Goal: Obtain resource: Download file/media

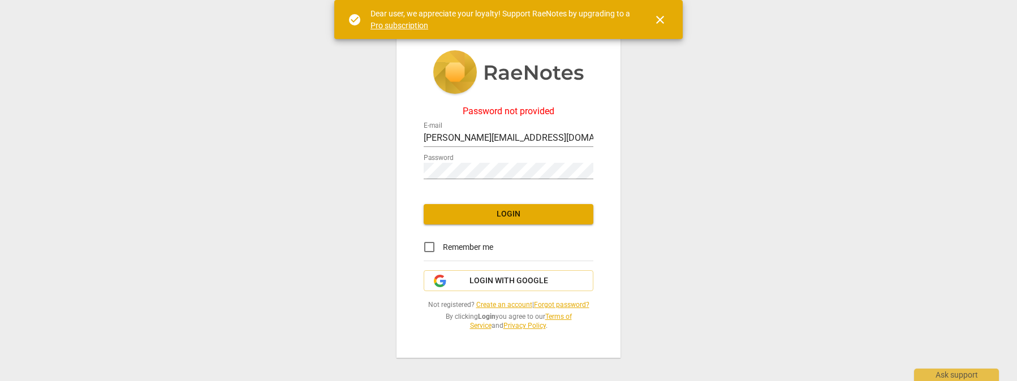
drag, startPoint x: 556, startPoint y: 218, endPoint x: 652, endPoint y: 214, distance: 96.8
click at [558, 218] on span "Login" at bounding box center [509, 214] width 152 height 11
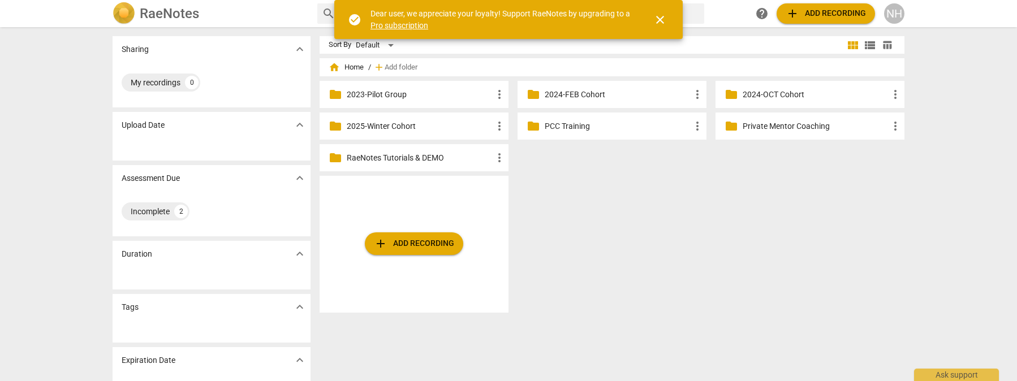
click at [403, 125] on p "2025-Winter Cohort" at bounding box center [420, 126] width 146 height 12
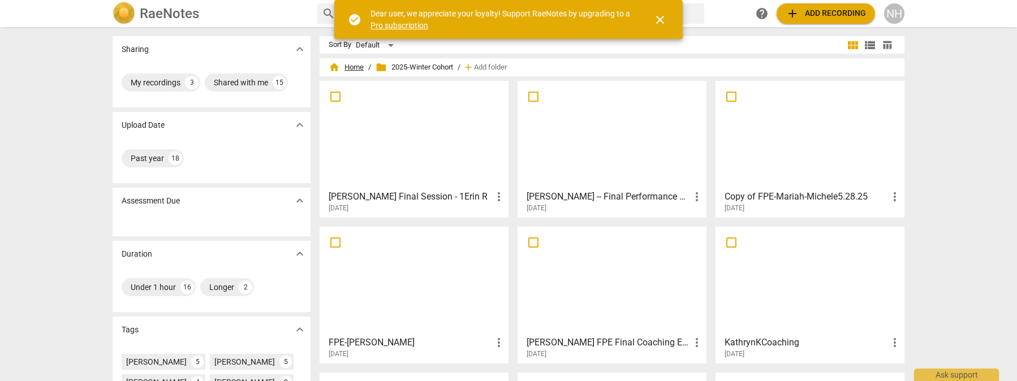
click at [348, 65] on span "home Home" at bounding box center [346, 67] width 35 height 11
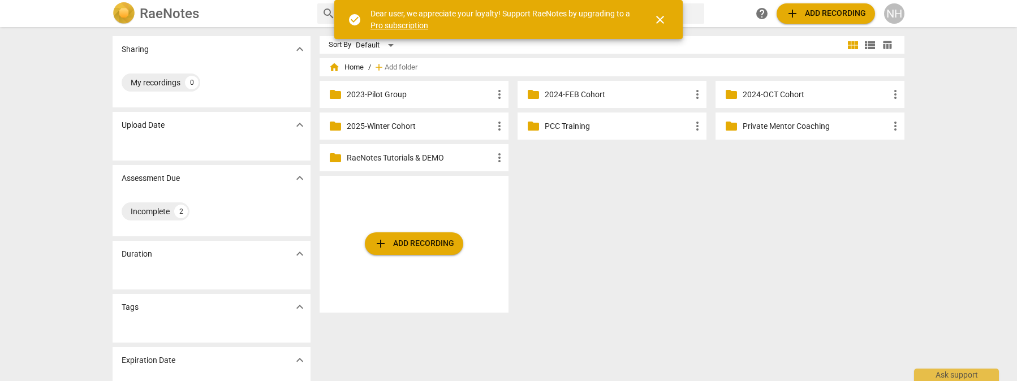
click at [824, 101] on div "folder 2024-OCT Cohort more_vert" at bounding box center [810, 94] width 189 height 27
click at [757, 96] on p "2024-OCT Cohort" at bounding box center [816, 95] width 146 height 12
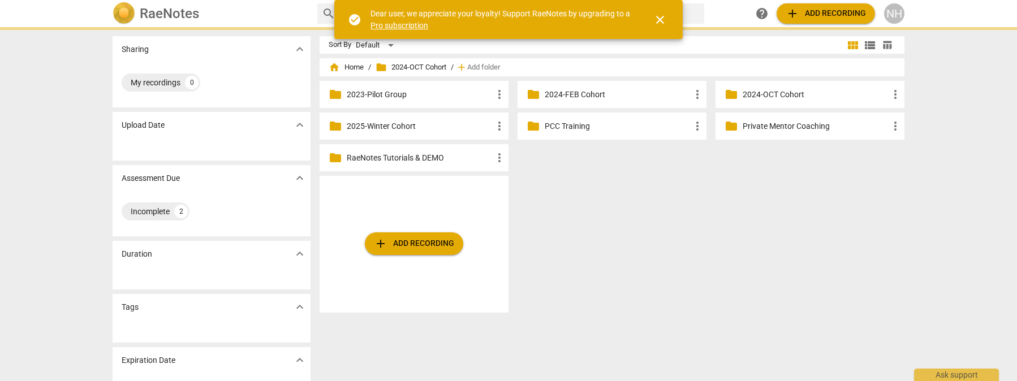
click at [757, 96] on p "2024-OCT Cohort" at bounding box center [816, 95] width 146 height 12
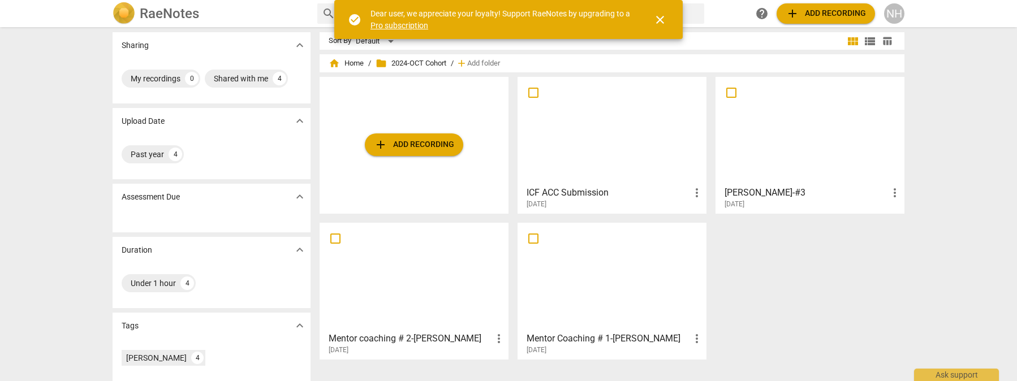
scroll to position [3, 0]
click at [455, 253] on div at bounding box center [414, 277] width 181 height 100
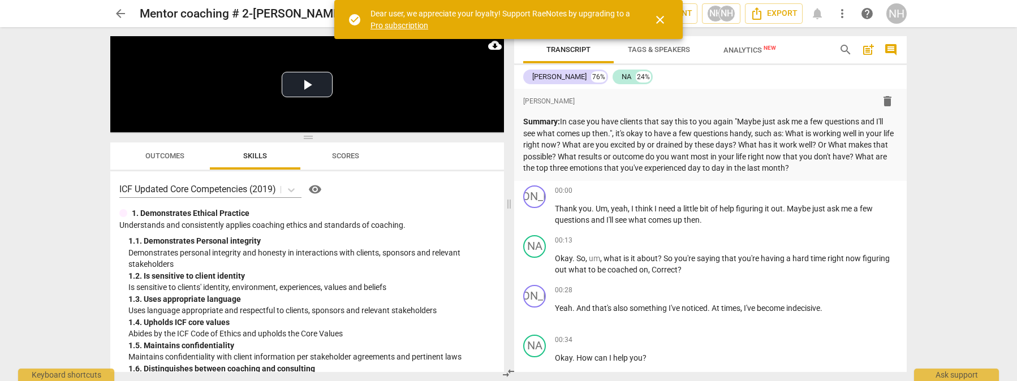
click at [662, 19] on span "close" at bounding box center [660, 20] width 14 height 14
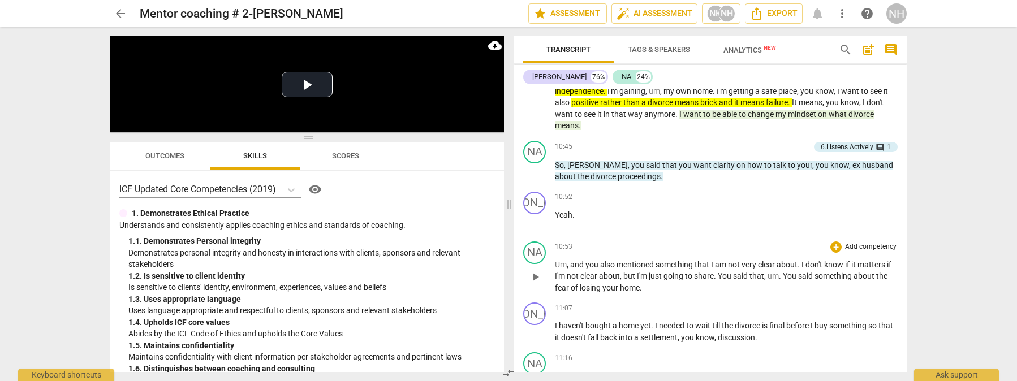
scroll to position [1768, 0]
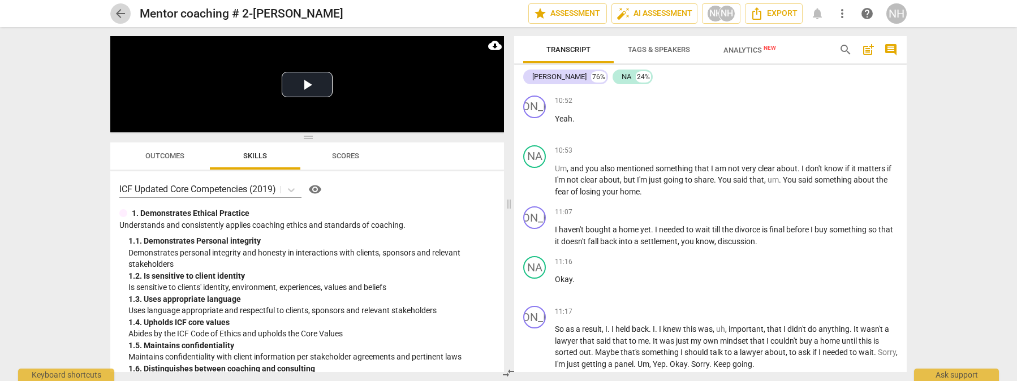
click at [123, 14] on span "arrow_back" at bounding box center [121, 14] width 14 height 14
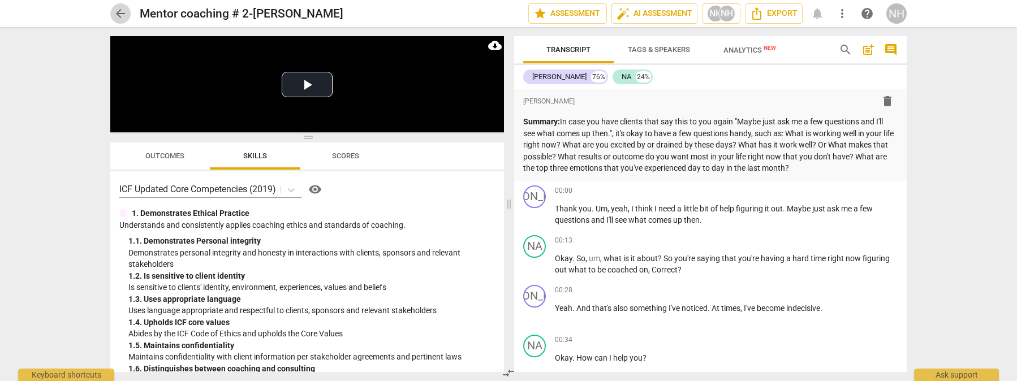
click at [122, 16] on span "arrow_back" at bounding box center [121, 14] width 14 height 14
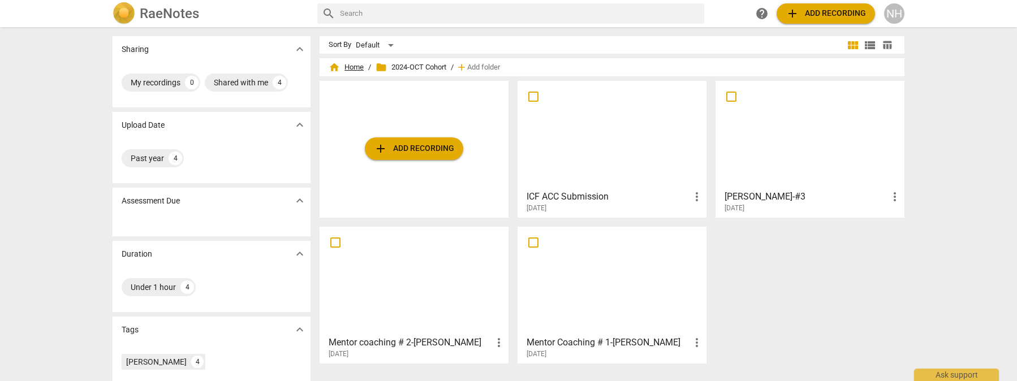
click at [358, 67] on span "home Home" at bounding box center [346, 67] width 35 height 11
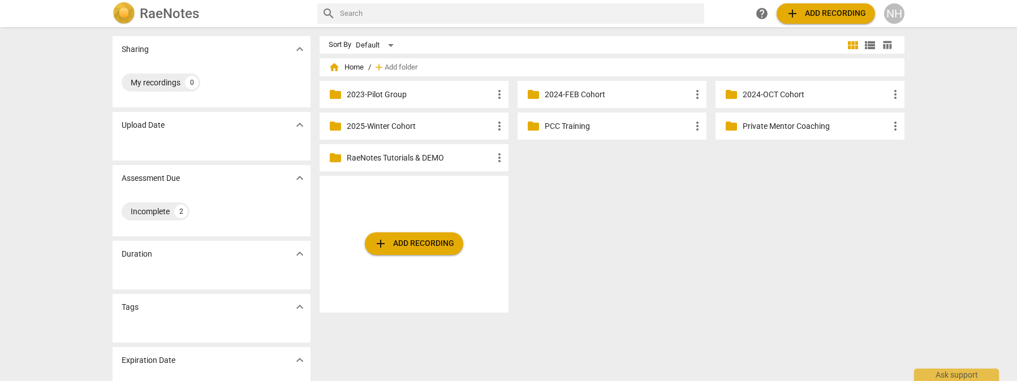
click at [583, 97] on p "2024-FEB Cohort" at bounding box center [618, 95] width 146 height 12
click at [389, 96] on p "2023-Pilot Group" at bounding box center [420, 95] width 146 height 12
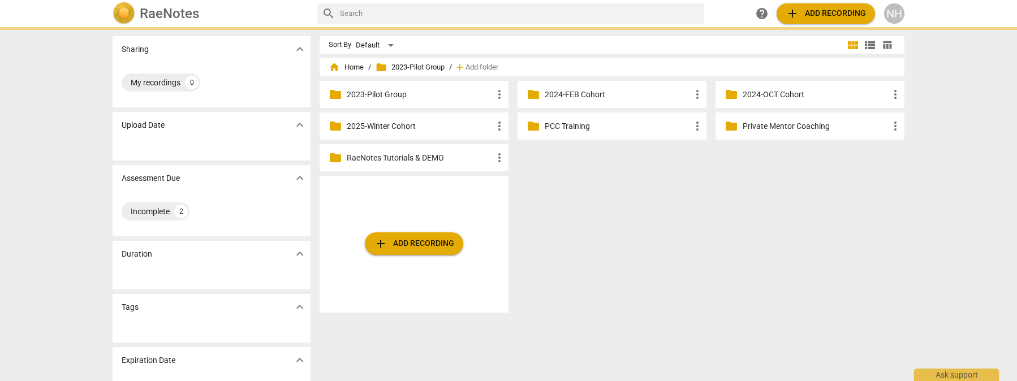
click at [389, 96] on p "2023-Pilot Group" at bounding box center [420, 95] width 146 height 12
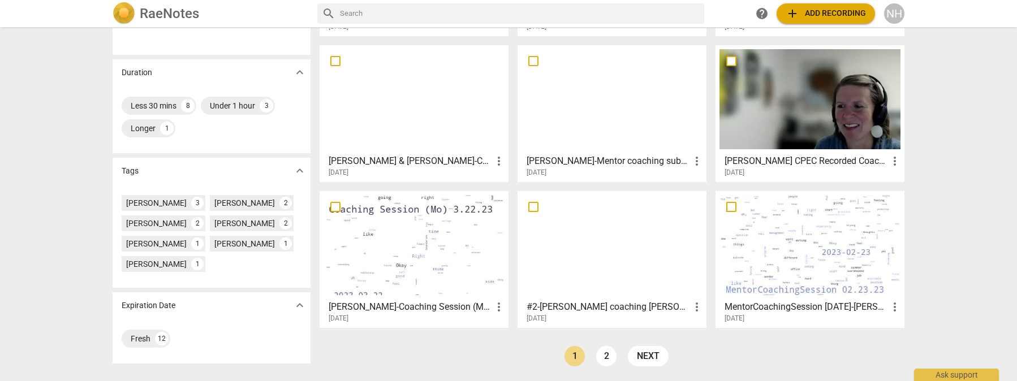
click at [602, 229] on div at bounding box center [612, 245] width 181 height 100
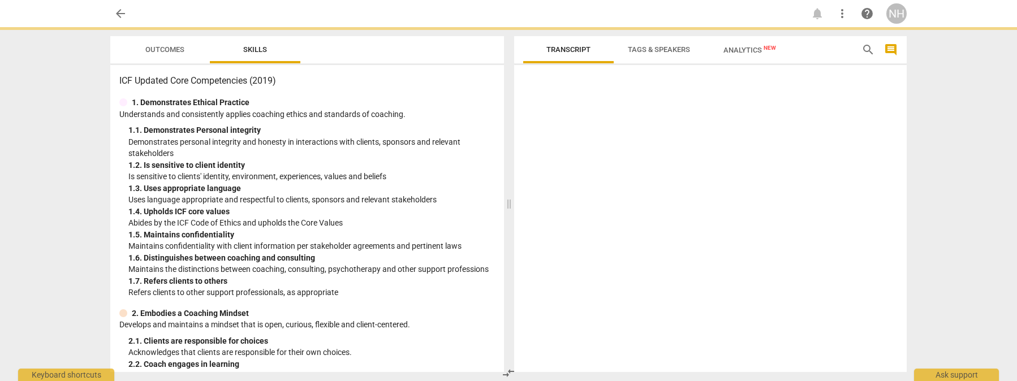
click at [602, 229] on div at bounding box center [710, 221] width 393 height 303
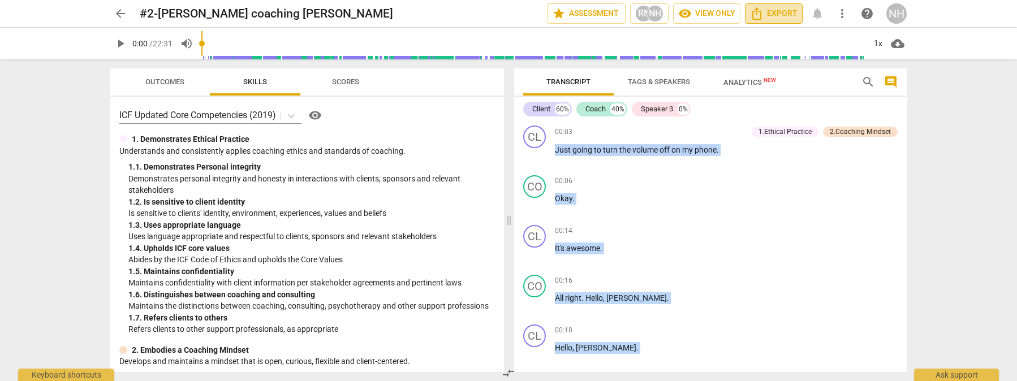
click at [787, 12] on span "Export" at bounding box center [774, 14] width 48 height 14
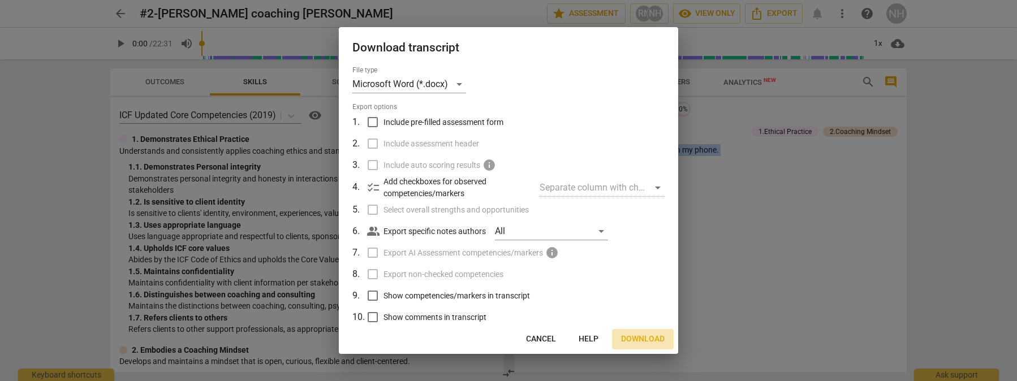
click at [643, 345] on button "Download" at bounding box center [643, 339] width 62 height 20
